Goal: Task Accomplishment & Management: Manage account settings

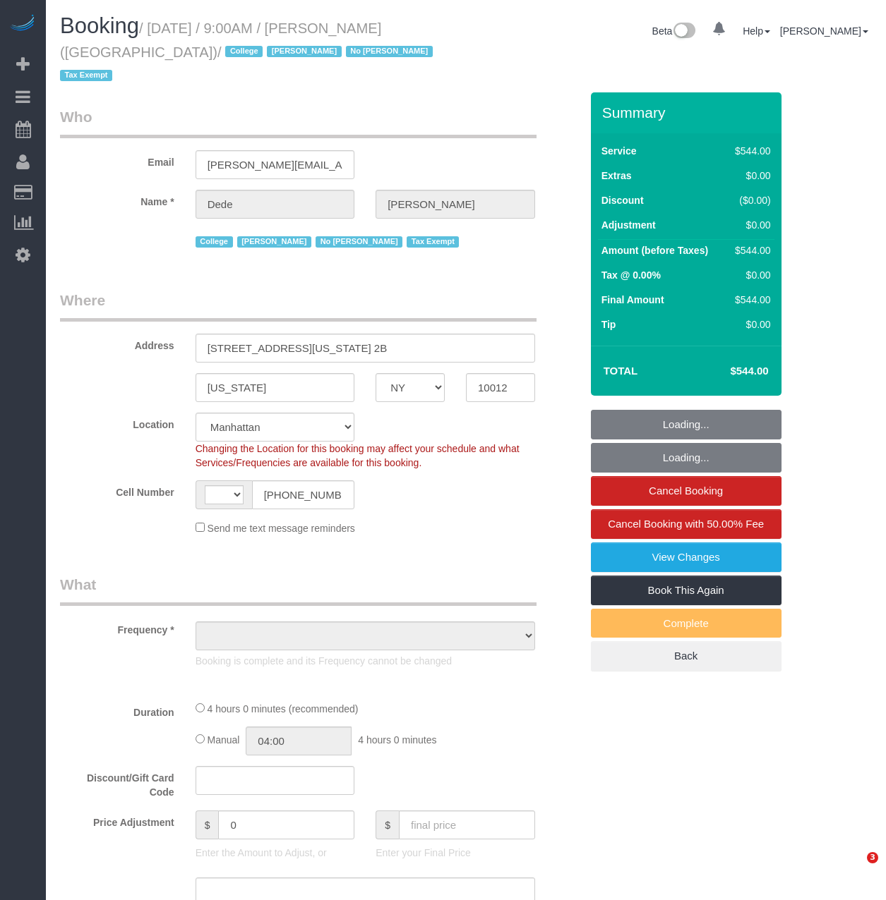
select select "NY"
select select "2"
select select "240"
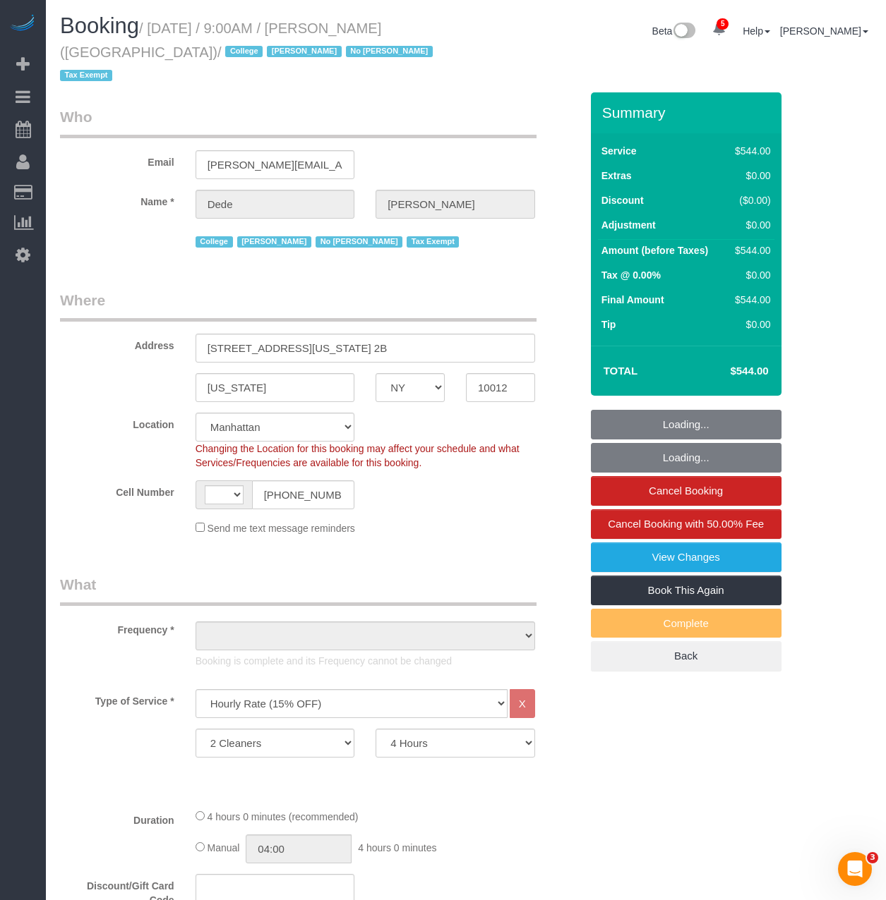
select select "string:[GEOGRAPHIC_DATA]"
select select "object:1176"
select select "spot1"
select select "number:56"
select select "number:79"
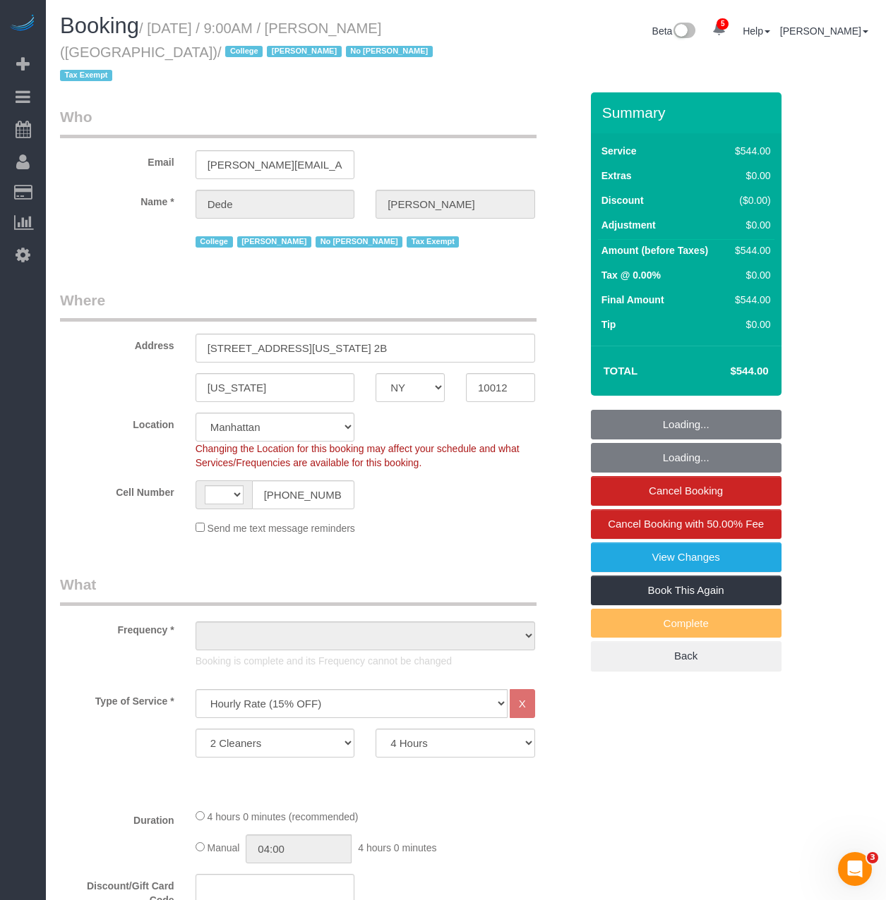
select select "number:15"
select select "number:6"
select select "object:1572"
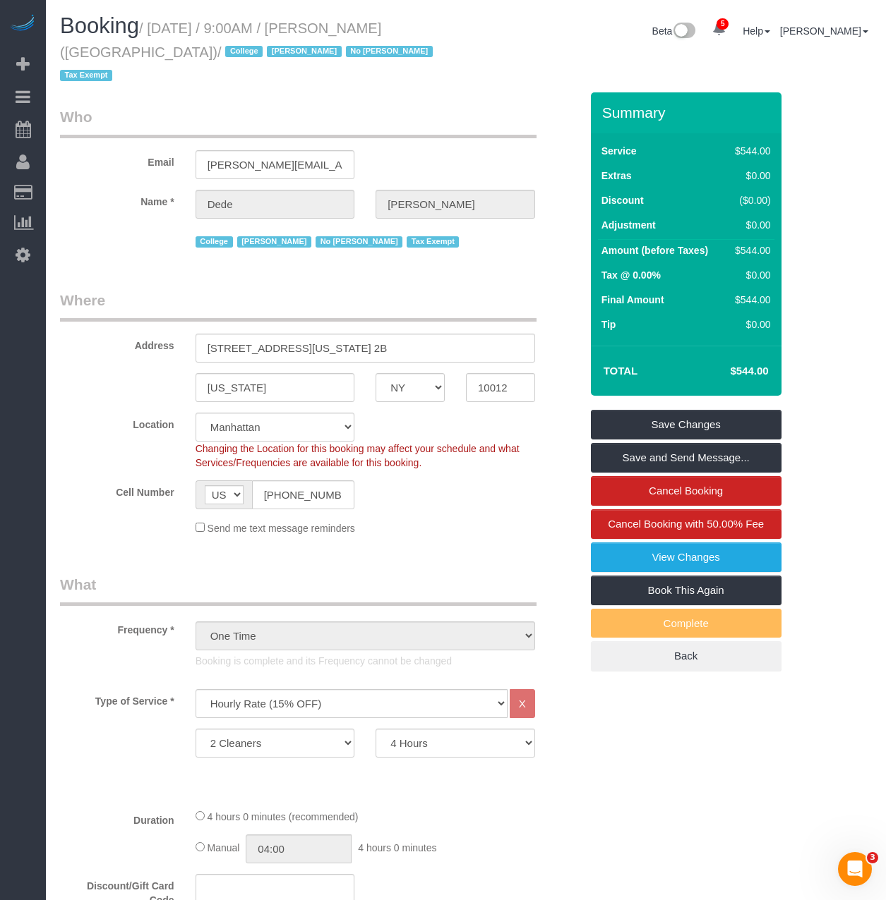
drag, startPoint x: 130, startPoint y: 52, endPoint x: 155, endPoint y: 33, distance: 31.8
click at [155, 33] on small "/ [DATE] / 9:00AM / [PERSON_NAME] ([GEOGRAPHIC_DATA]) / College [PERSON_NAME] N…" at bounding box center [248, 52] width 377 height 64
copy small "[DATE] / 9:00AM / [PERSON_NAME] ([GEOGRAPHIC_DATA])"
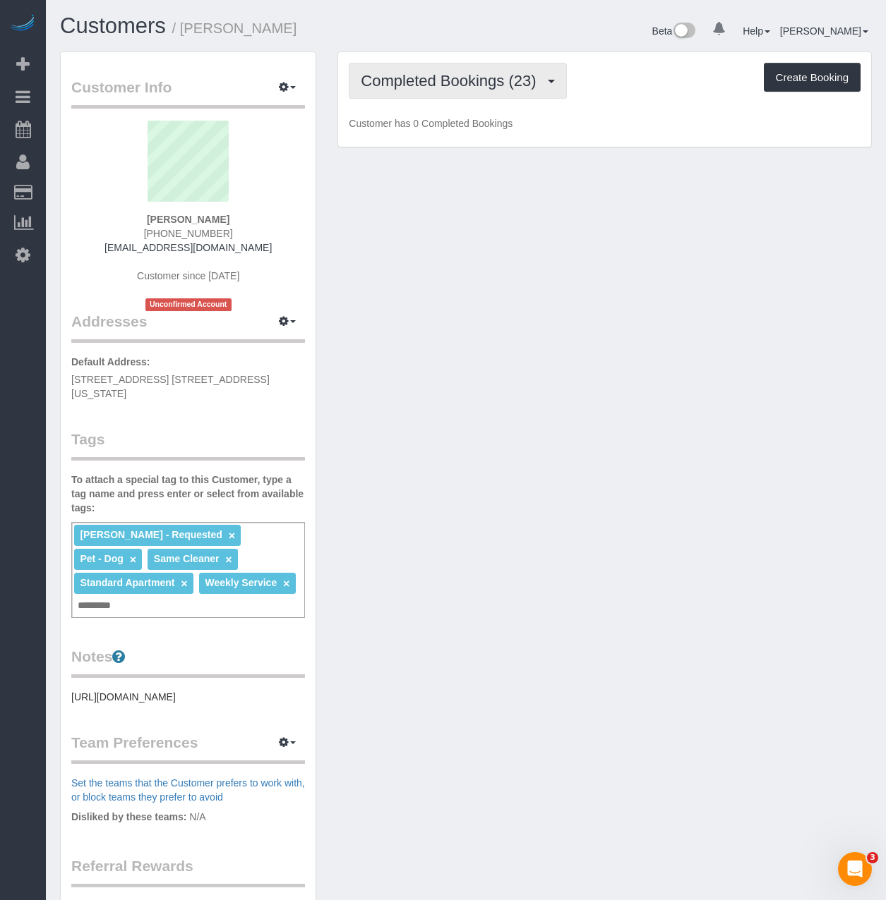
click at [447, 95] on button "Completed Bookings (23)" at bounding box center [457, 81] width 217 height 36
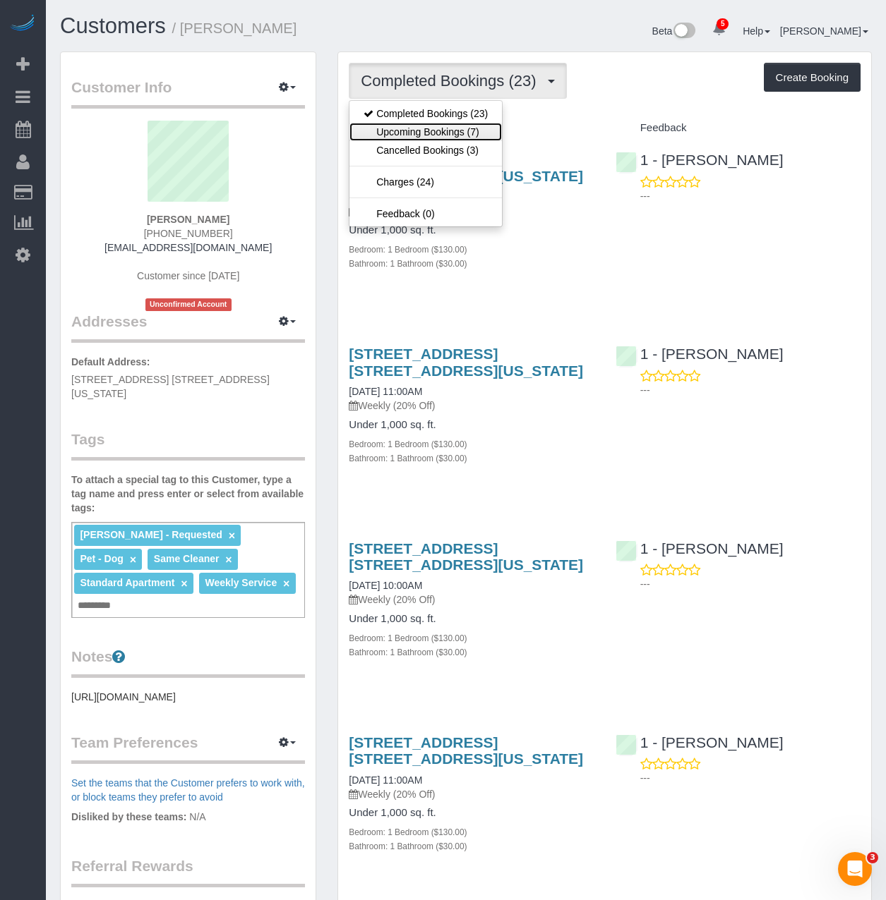
click at [440, 125] on link "Upcoming Bookings (7)" at bounding box center [425, 132] width 152 height 18
